Goal: Find specific page/section: Find specific page/section

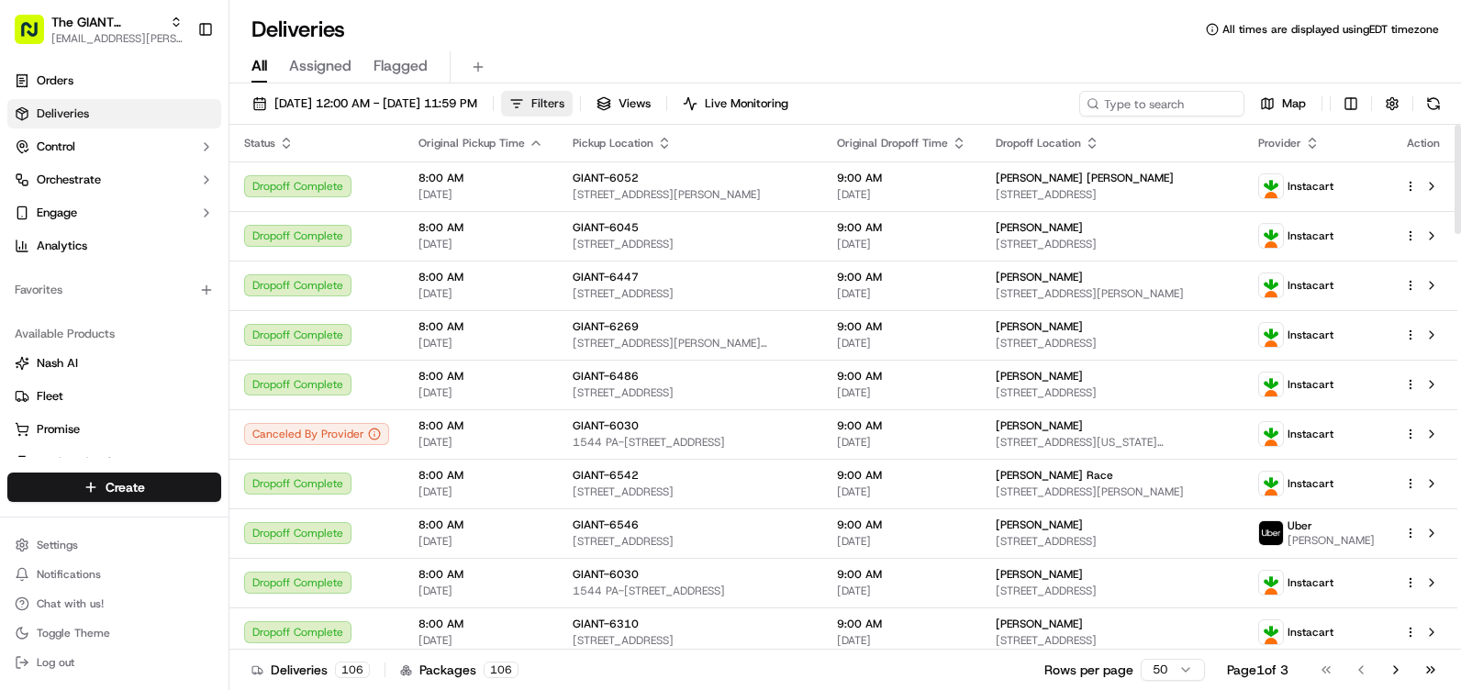
click at [564, 103] on span "Filters" at bounding box center [547, 103] width 33 height 17
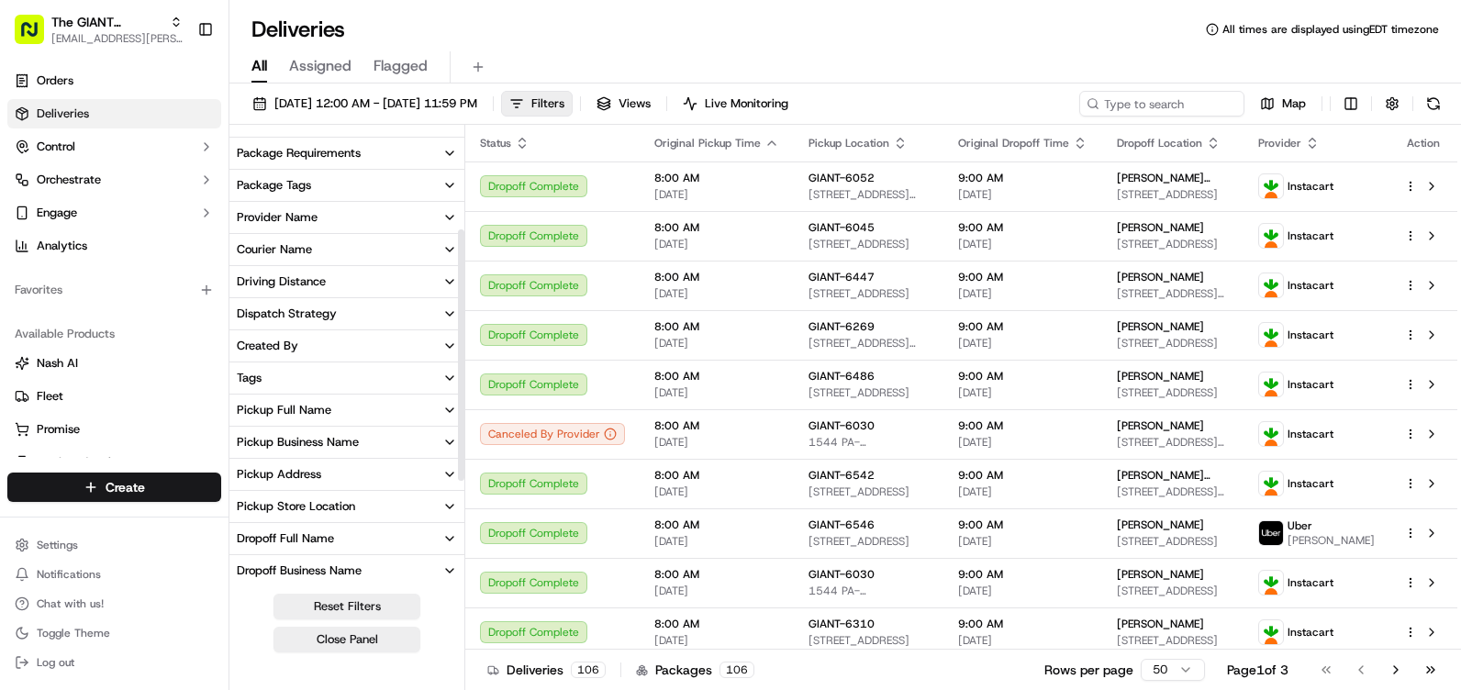
scroll to position [184, 0]
click at [367, 416] on button "Pickup Business Name" at bounding box center [346, 410] width 235 height 31
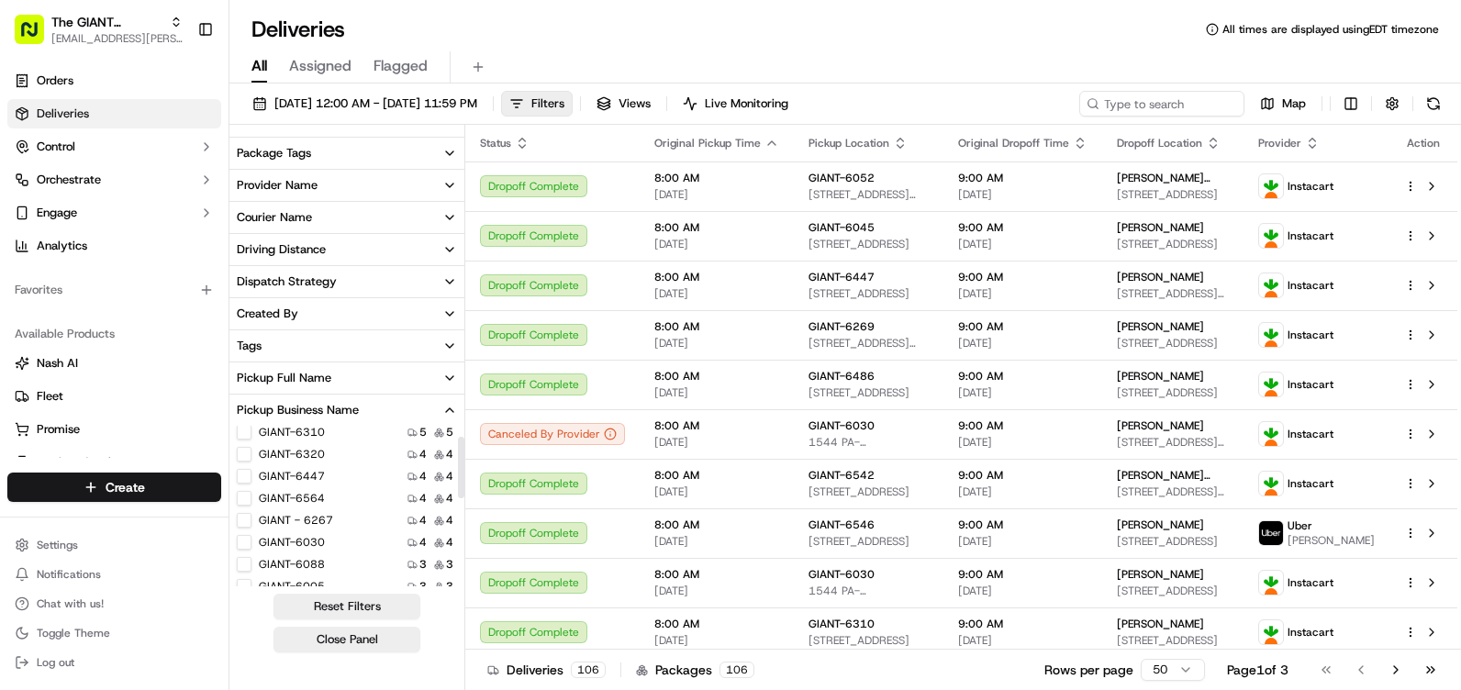
scroll to position [0, 0]
click at [358, 449] on input at bounding box center [358, 443] width 198 height 29
type input "644"
click at [248, 497] on button "GIANT-6443" at bounding box center [244, 497] width 15 height 15
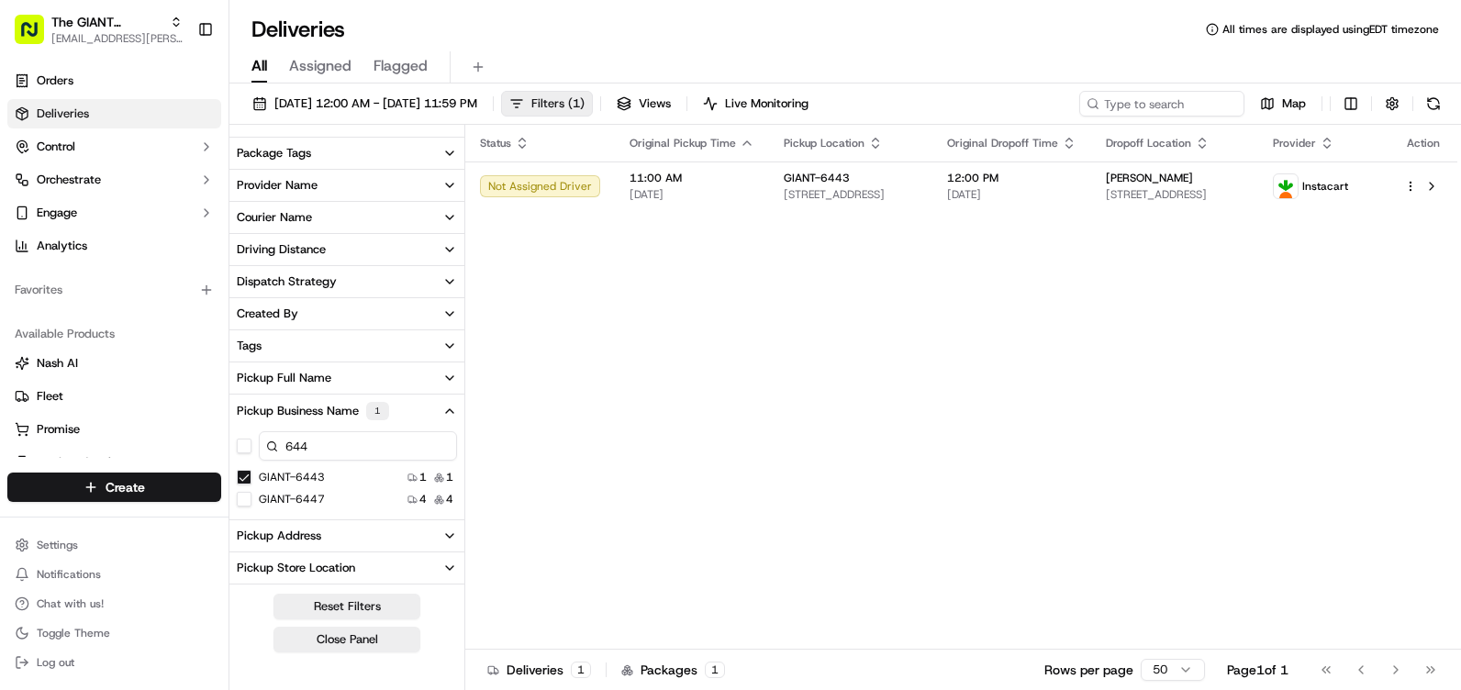
click at [584, 109] on span "Filters ( 1 )" at bounding box center [557, 103] width 53 height 17
